Goal: Information Seeking & Learning: Learn about a topic

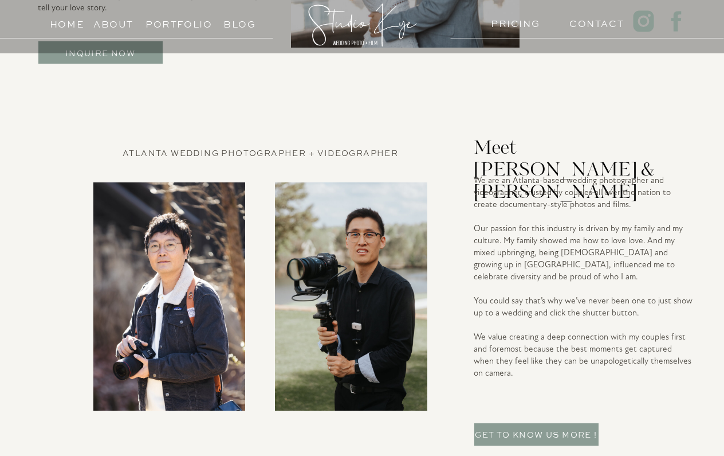
scroll to position [2539, 0]
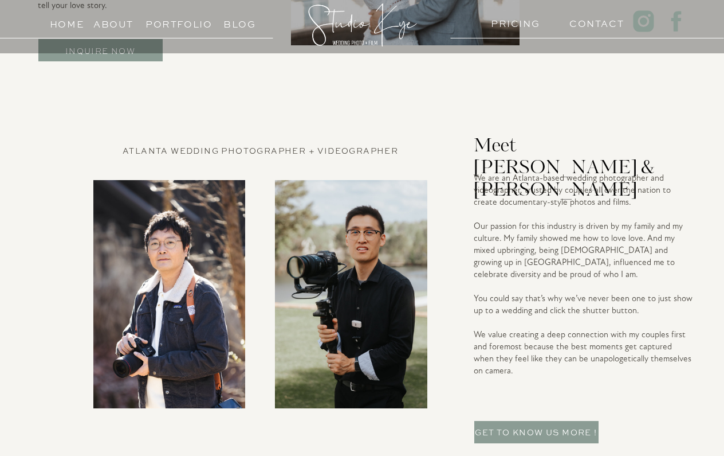
click at [594, 238] on p "We are an Atlanta-based wedding photographer and videographer, trusted by coupl…" at bounding box center [583, 293] width 219 height 243
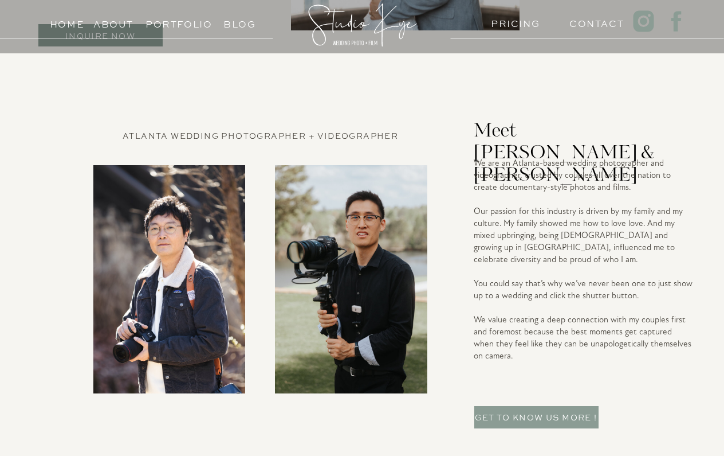
scroll to position [2560, 0]
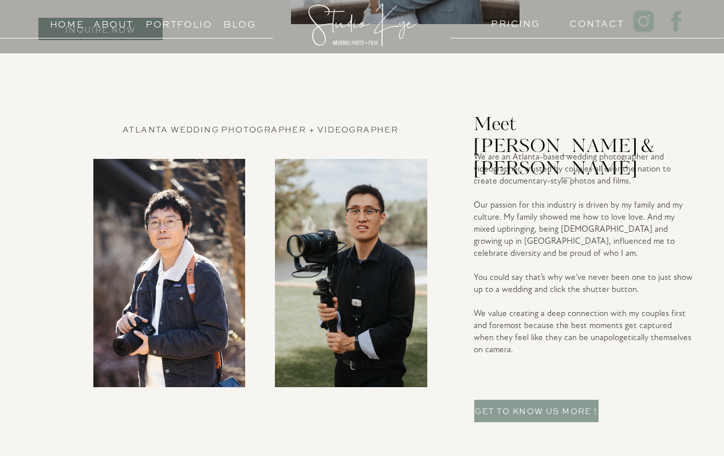
click at [594, 238] on p "We are an Atlanta-based wedding photographer and videographer, trusted by coupl…" at bounding box center [583, 272] width 219 height 243
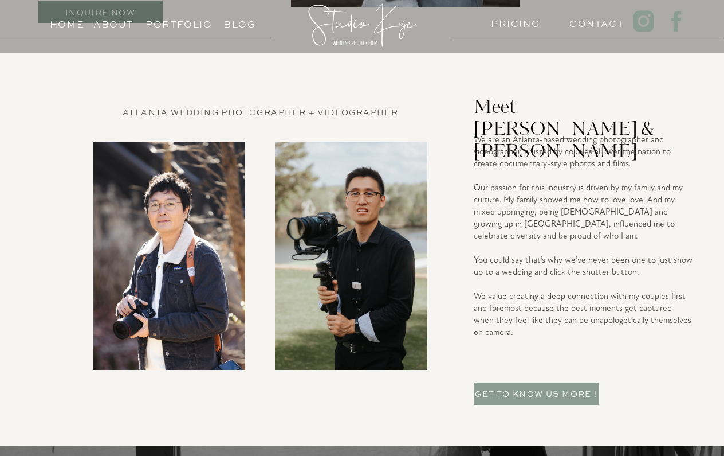
click at [594, 238] on p "We are an Atlanta-based wedding photographer and videographer, trusted by coupl…" at bounding box center [583, 255] width 219 height 243
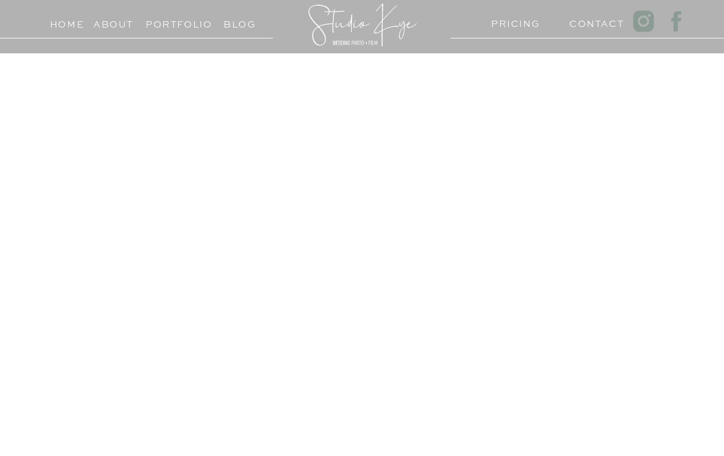
scroll to position [0, 0]
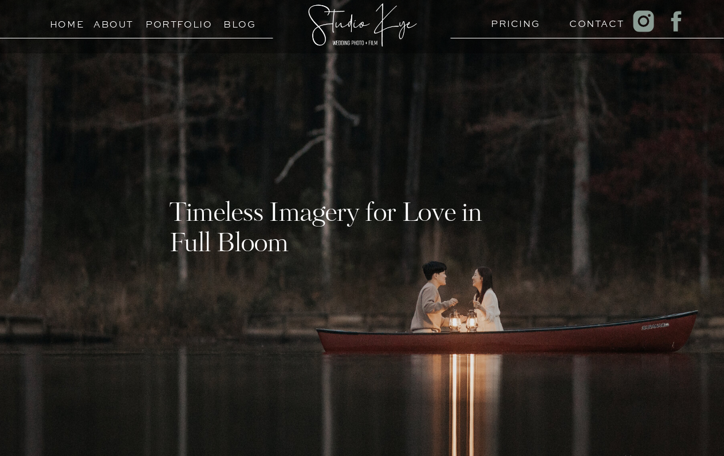
click at [521, 34] on div at bounding box center [362, 283] width 724 height 720
click at [522, 30] on div at bounding box center [362, 283] width 724 height 720
click at [526, 23] on h3 "PRICING" at bounding box center [513, 20] width 44 height 11
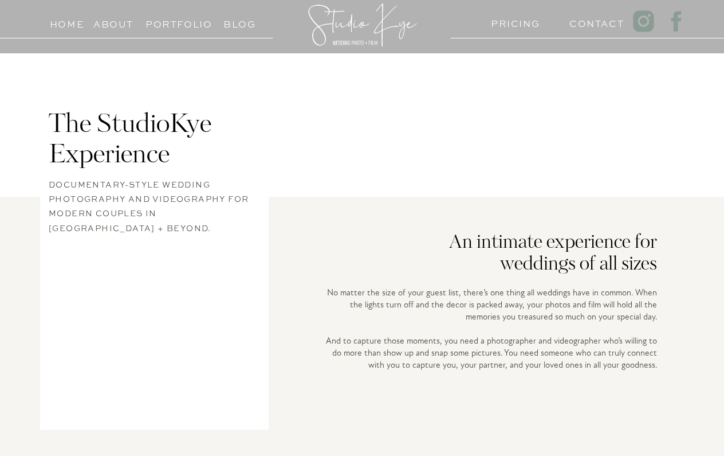
scroll to position [180, 0]
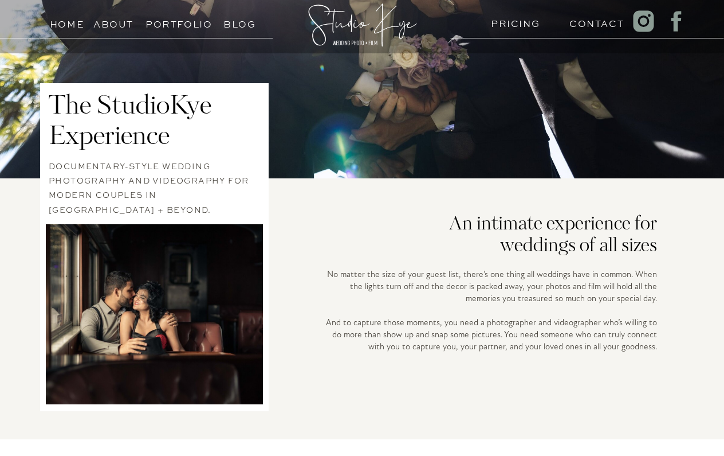
click at [187, 188] on h3 "Documentary-style wedding photography and videography for modern couples in [GE…" at bounding box center [154, 179] width 211 height 41
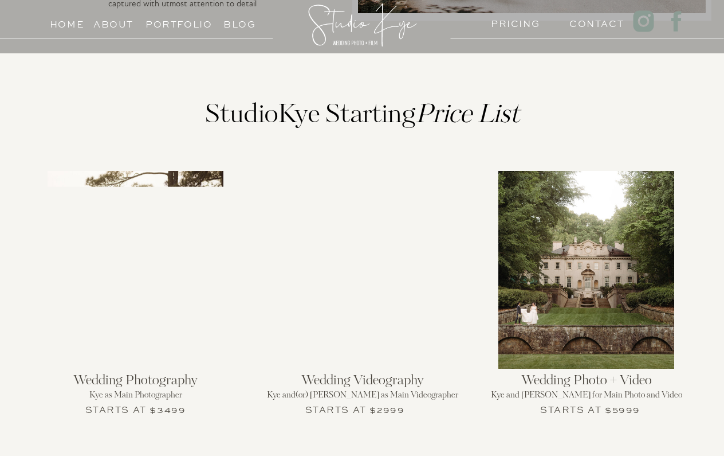
scroll to position [1123, 0]
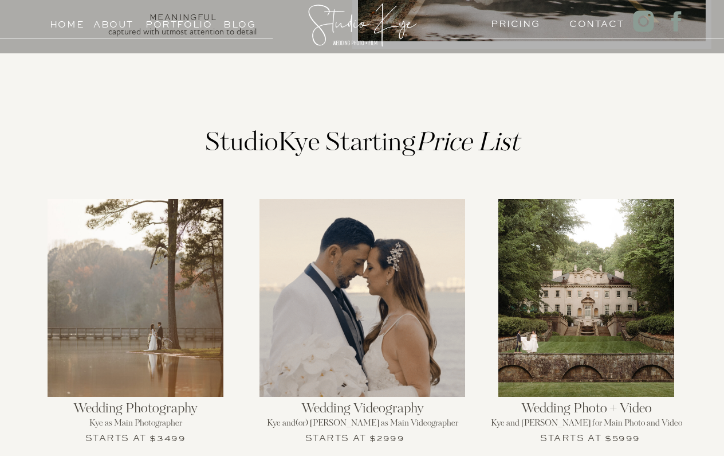
click at [154, 326] on div at bounding box center [136, 298] width 176 height 198
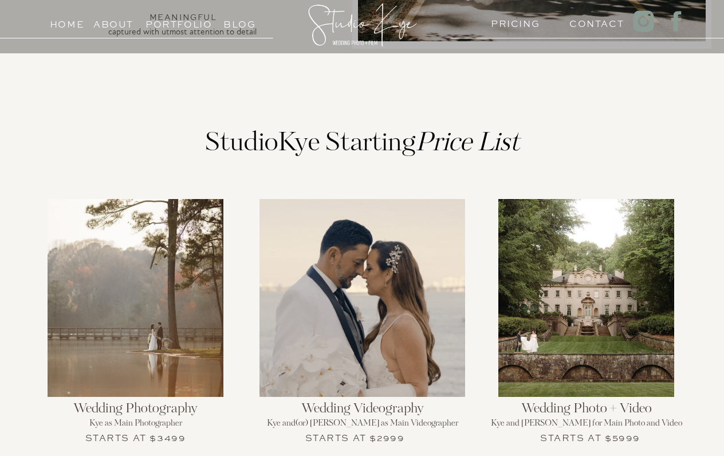
click at [180, 442] on h3 "Starts at $3499" at bounding box center [135, 436] width 103 height 14
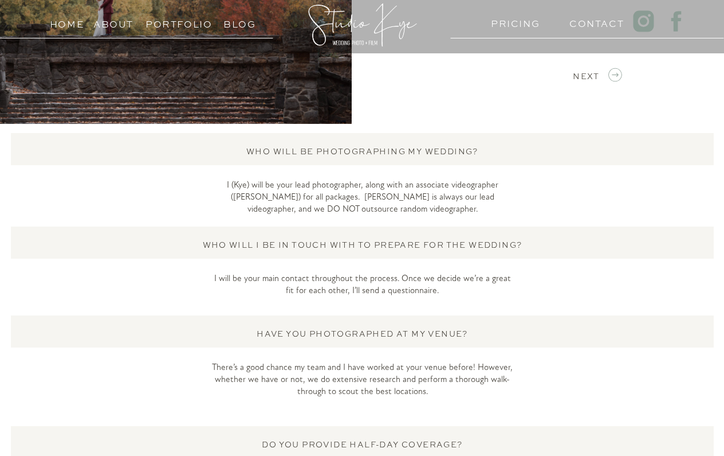
scroll to position [1919, 0]
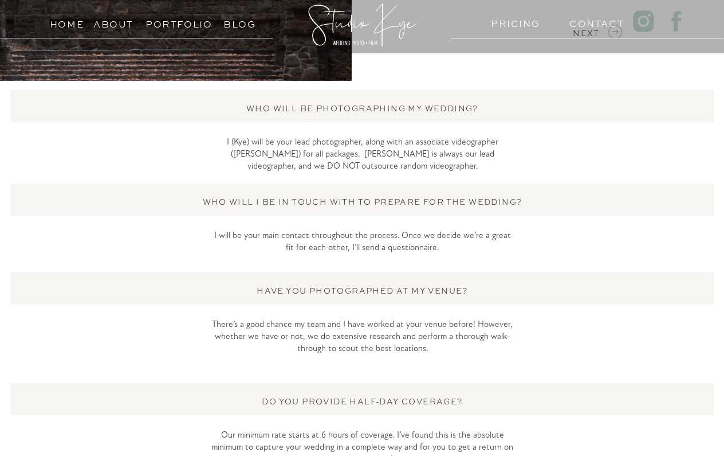
scroll to position [1947, 0]
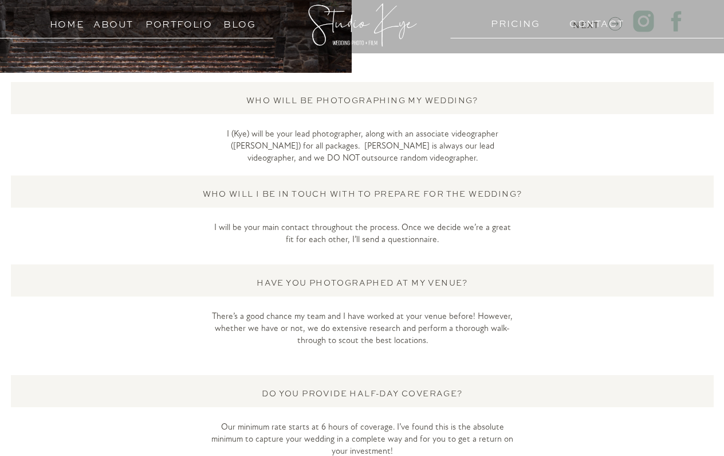
scroll to position [1960, 0]
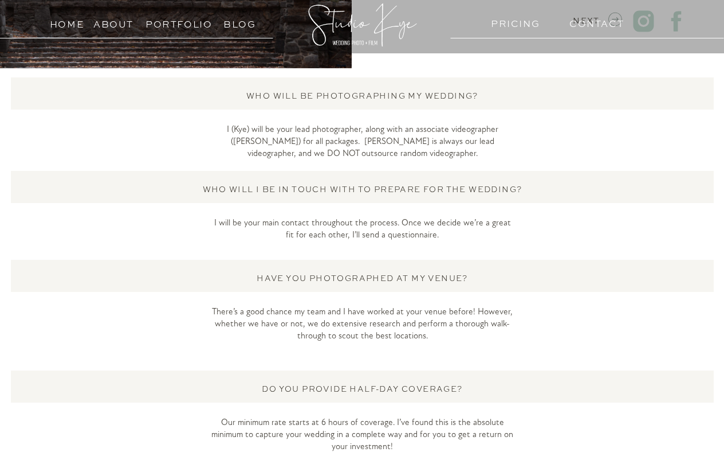
click at [464, 226] on p "I will be your main contact throughout the process. Once we decide we’re a grea…" at bounding box center [362, 231] width 304 height 28
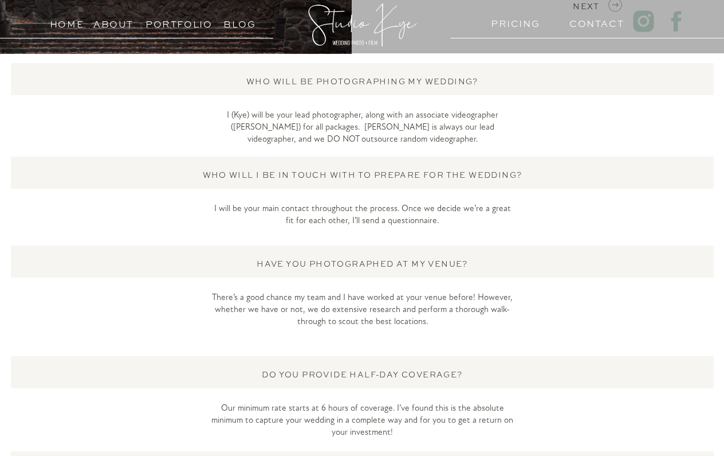
scroll to position [1978, 0]
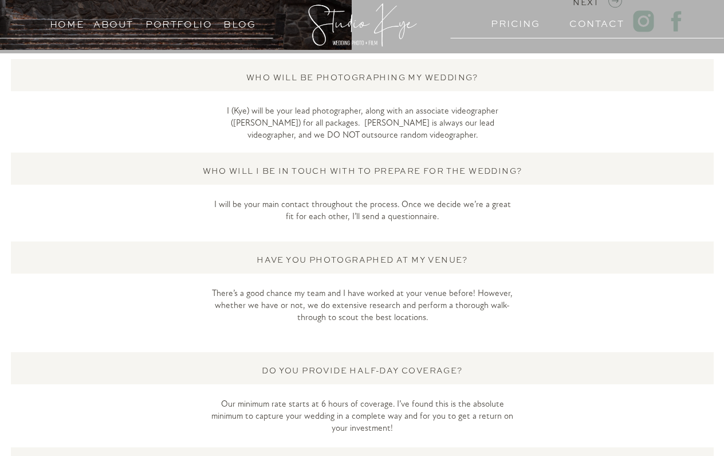
click at [464, 226] on p "I will be your main contact throughout the process. Once we decide we’re a grea…" at bounding box center [362, 213] width 304 height 28
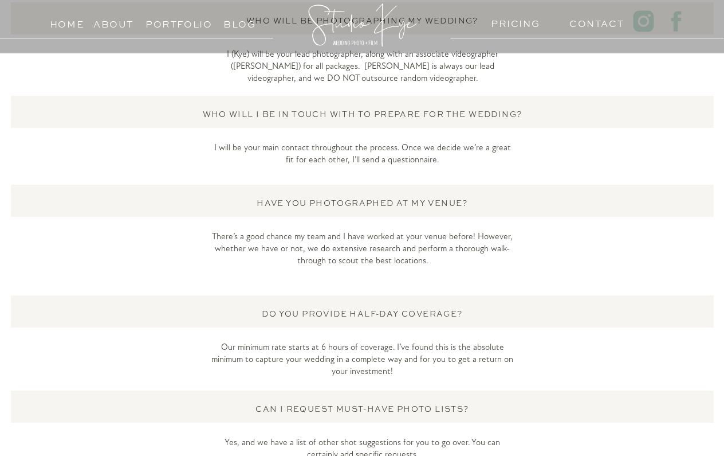
scroll to position [2038, 0]
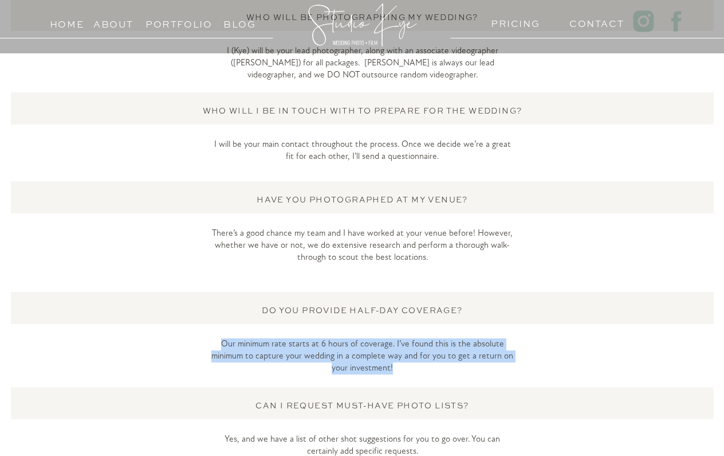
drag, startPoint x: 434, startPoint y: 366, endPoint x: 206, endPoint y: 338, distance: 229.2
drag, startPoint x: 457, startPoint y: 369, endPoint x: 230, endPoint y: 339, distance: 229.0
click at [230, 339] on p "Our minimum rate starts at 6 hours of coverage. I’ve found this is the absolute…" at bounding box center [362, 362] width 304 height 48
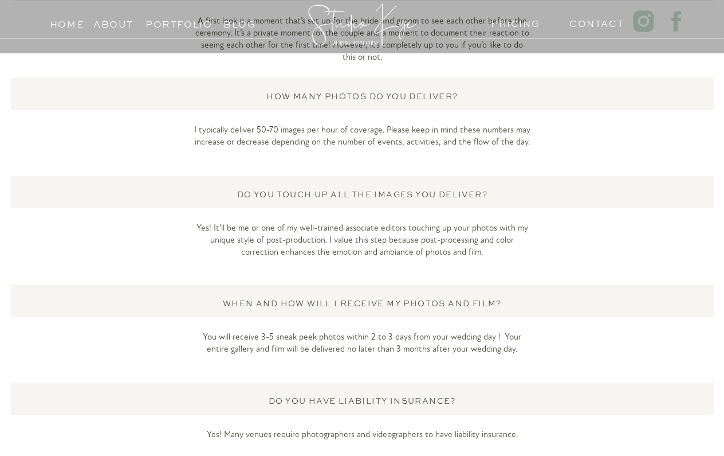
scroll to position [2758, 0]
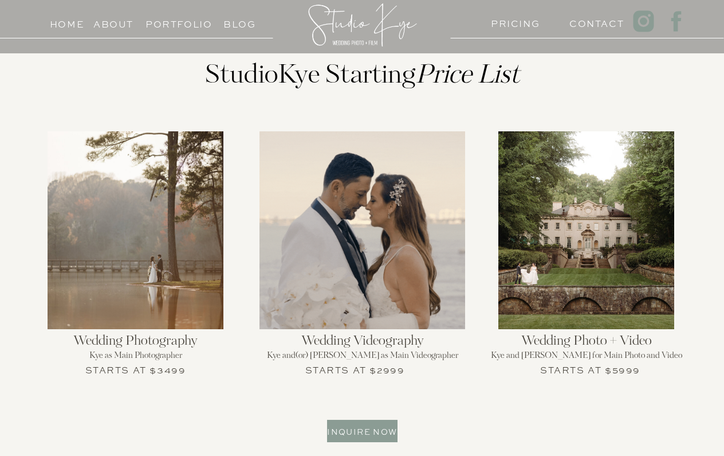
scroll to position [1221, 0]
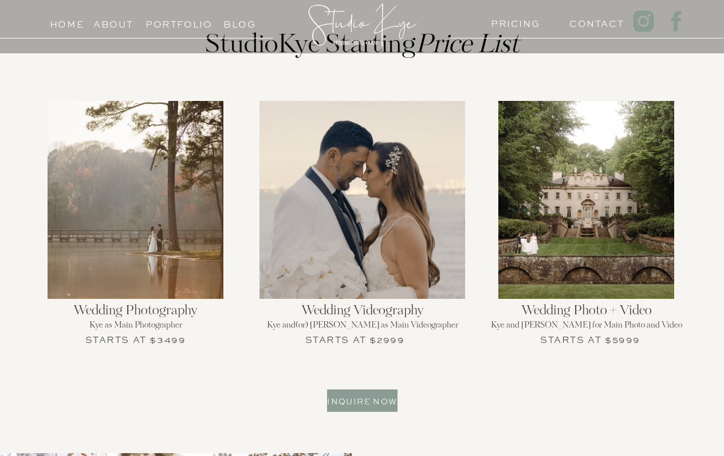
click at [379, 327] on h2 "Kye and(or) Jay as Main Videographer" at bounding box center [362, 329] width 224 height 17
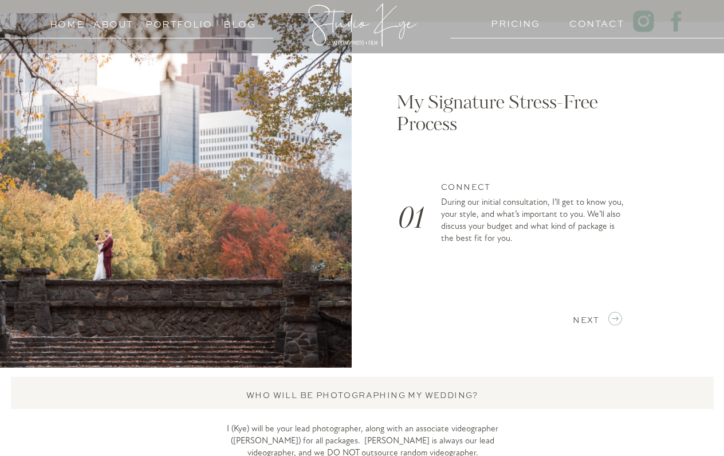
scroll to position [1670, 0]
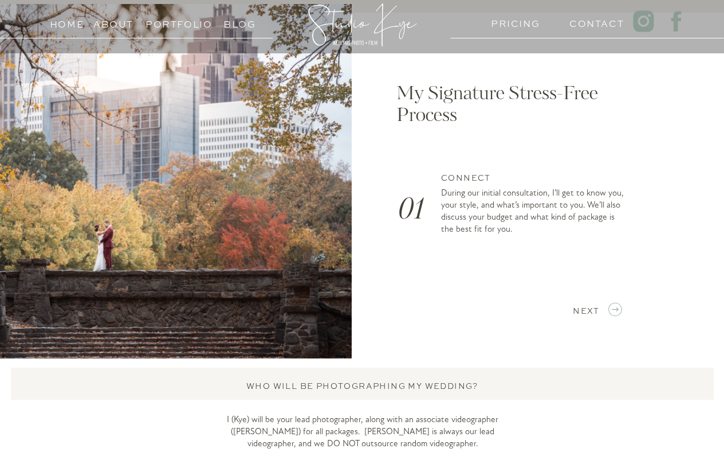
click at [595, 201] on p "During our initial consultation, I’ll get to know you, your style, and what’s i…" at bounding box center [534, 212] width 187 height 50
click at [614, 316] on icon at bounding box center [615, 309] width 16 height 19
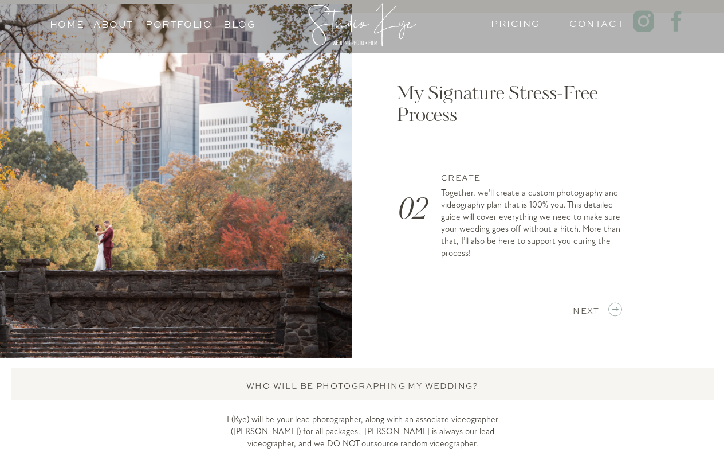
click at [609, 314] on icon at bounding box center [615, 309] width 16 height 19
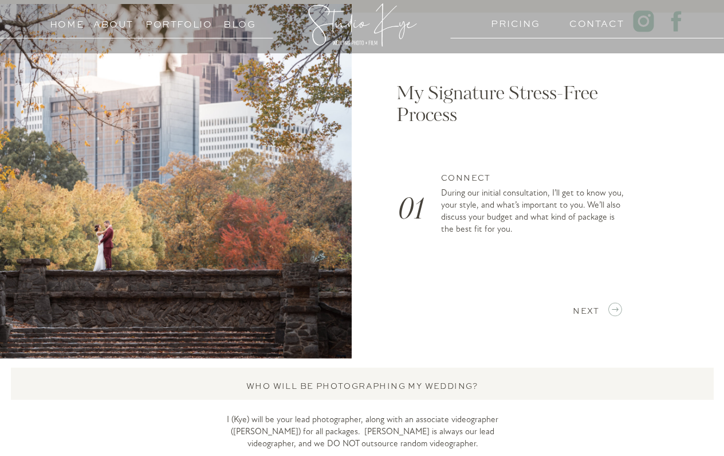
click at [160, 23] on h3 "Portfolio" at bounding box center [172, 21] width 52 height 11
